Goal: Find specific page/section: Find specific page/section

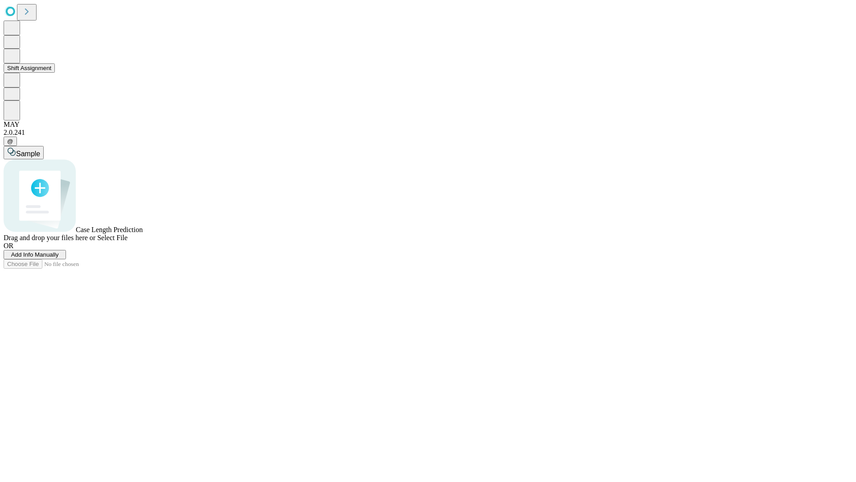
click at [55, 73] on button "Shift Assignment" at bounding box center [29, 67] width 51 height 9
